Goal: Task Accomplishment & Management: Complete application form

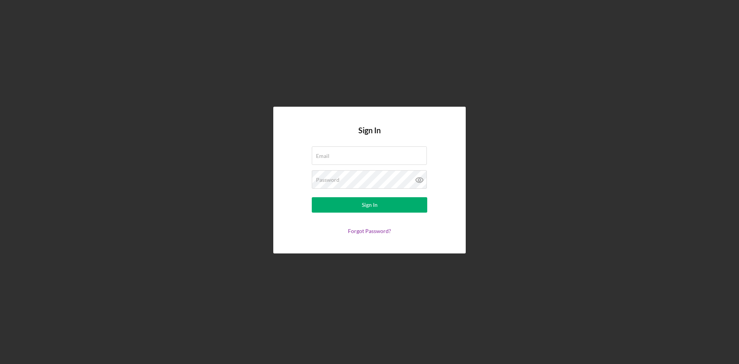
click at [160, 134] on div "Sign In Email Password Sign In Forgot Password?" at bounding box center [369, 180] width 731 height 360
type input "[EMAIL_ADDRESS][DOMAIN_NAME]"
click at [334, 214] on form "Email [EMAIL_ADDRESS][DOMAIN_NAME] Password Sign In Forgot Password?" at bounding box center [369, 190] width 154 height 88
click at [334, 210] on button "Sign In" at bounding box center [369, 204] width 115 height 15
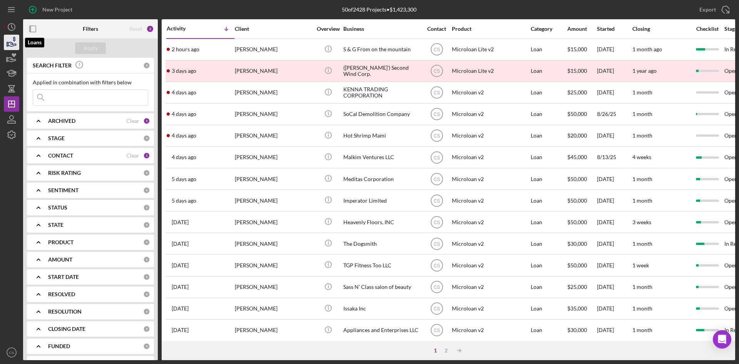
click at [10, 44] on icon "button" at bounding box center [11, 42] width 19 height 19
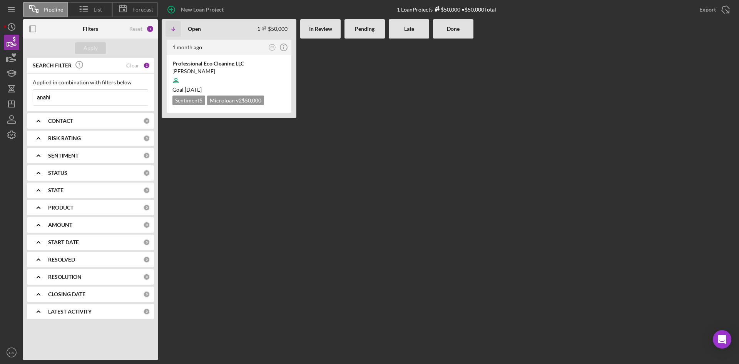
click at [102, 80] on div "Applied in combination with filters below" at bounding box center [90, 82] width 115 height 6
click at [107, 90] on input "anahi" at bounding box center [90, 97] width 115 height 15
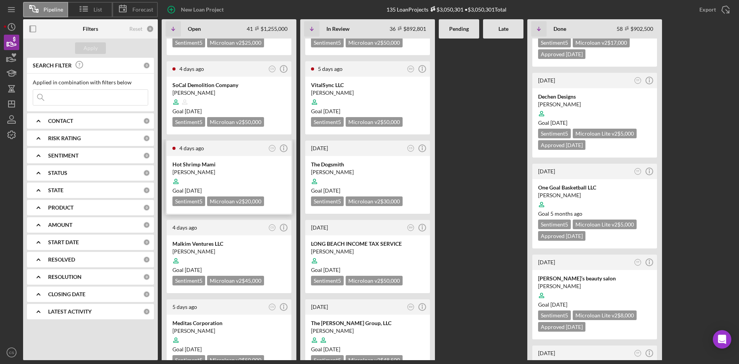
scroll to position [192, 0]
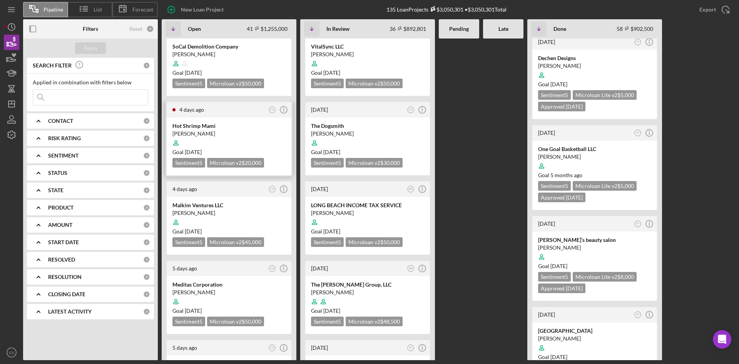
click at [188, 122] on div "Hot Shrimp Mami" at bounding box center [228, 126] width 113 height 8
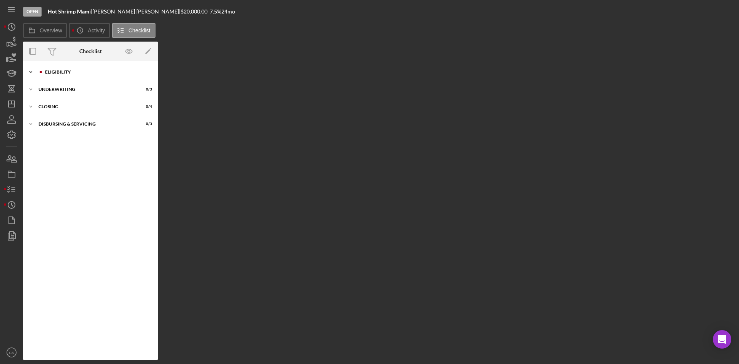
click at [71, 74] on div "Icon/Expander Eligibility 0 / 6" at bounding box center [90, 71] width 135 height 15
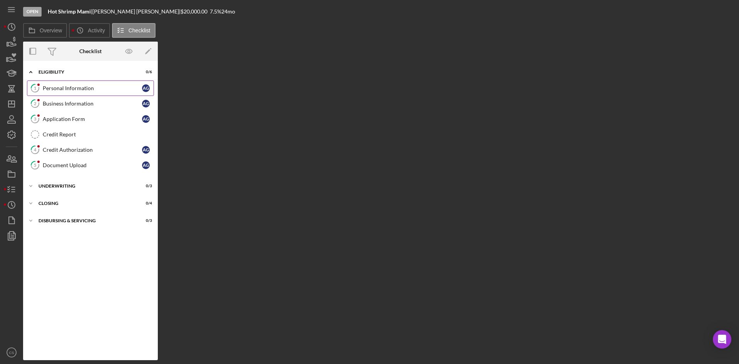
click at [75, 88] on div "Personal Information" at bounding box center [92, 88] width 99 height 6
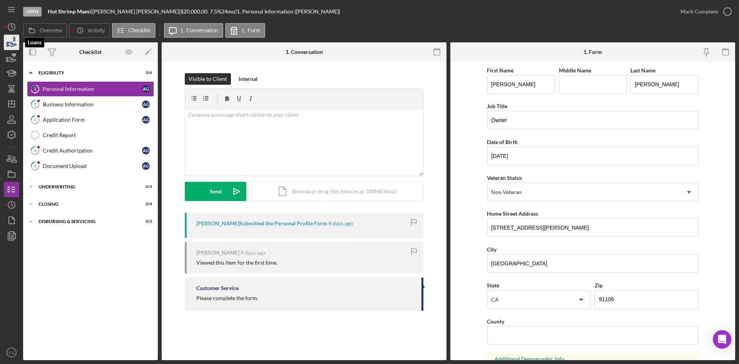
click at [16, 42] on icon "button" at bounding box center [11, 42] width 19 height 19
